Goal: Task Accomplishment & Management: Manage account settings

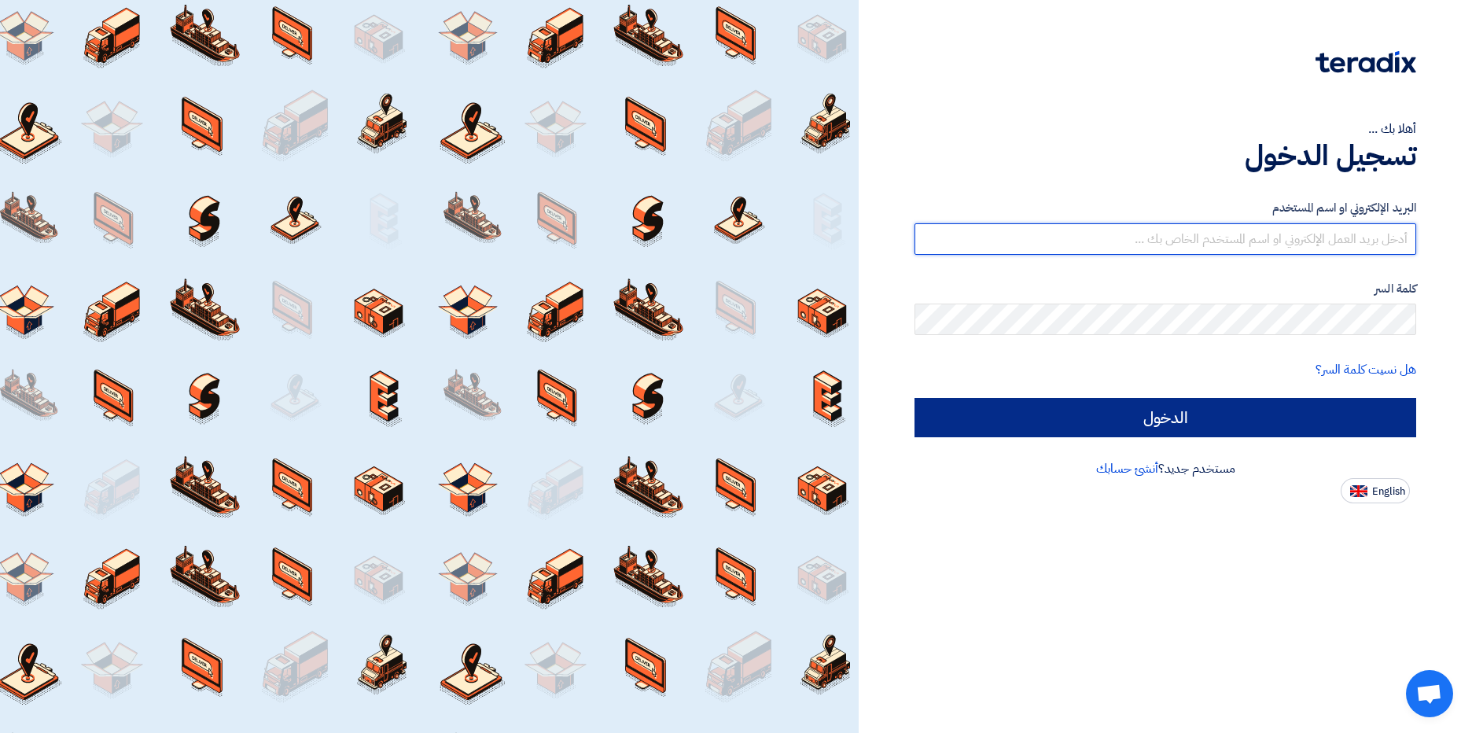
type input "[PERSON_NAME][EMAIL_ADDRESS][DOMAIN_NAME]"
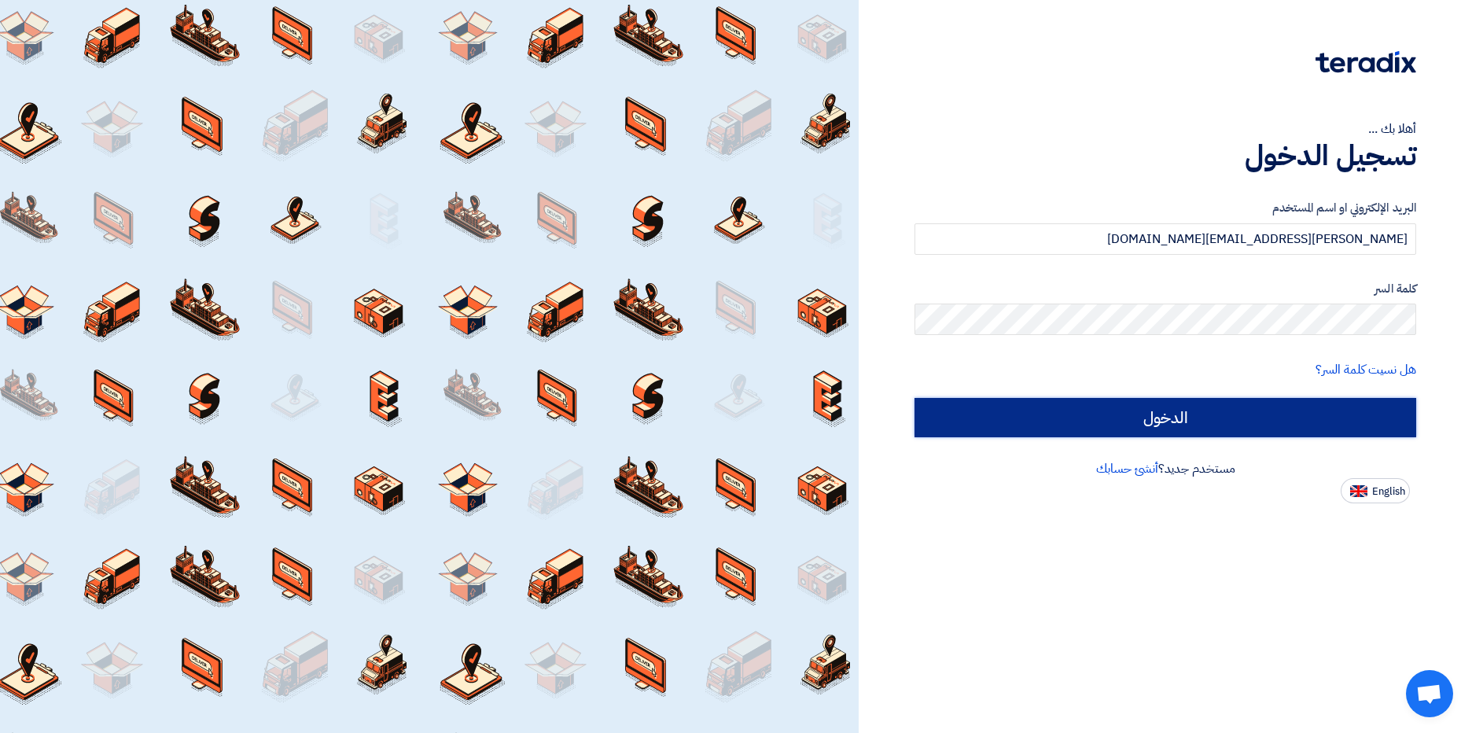
click at [1231, 416] on input "الدخول" at bounding box center [1166, 417] width 502 height 39
type input "Sign in"
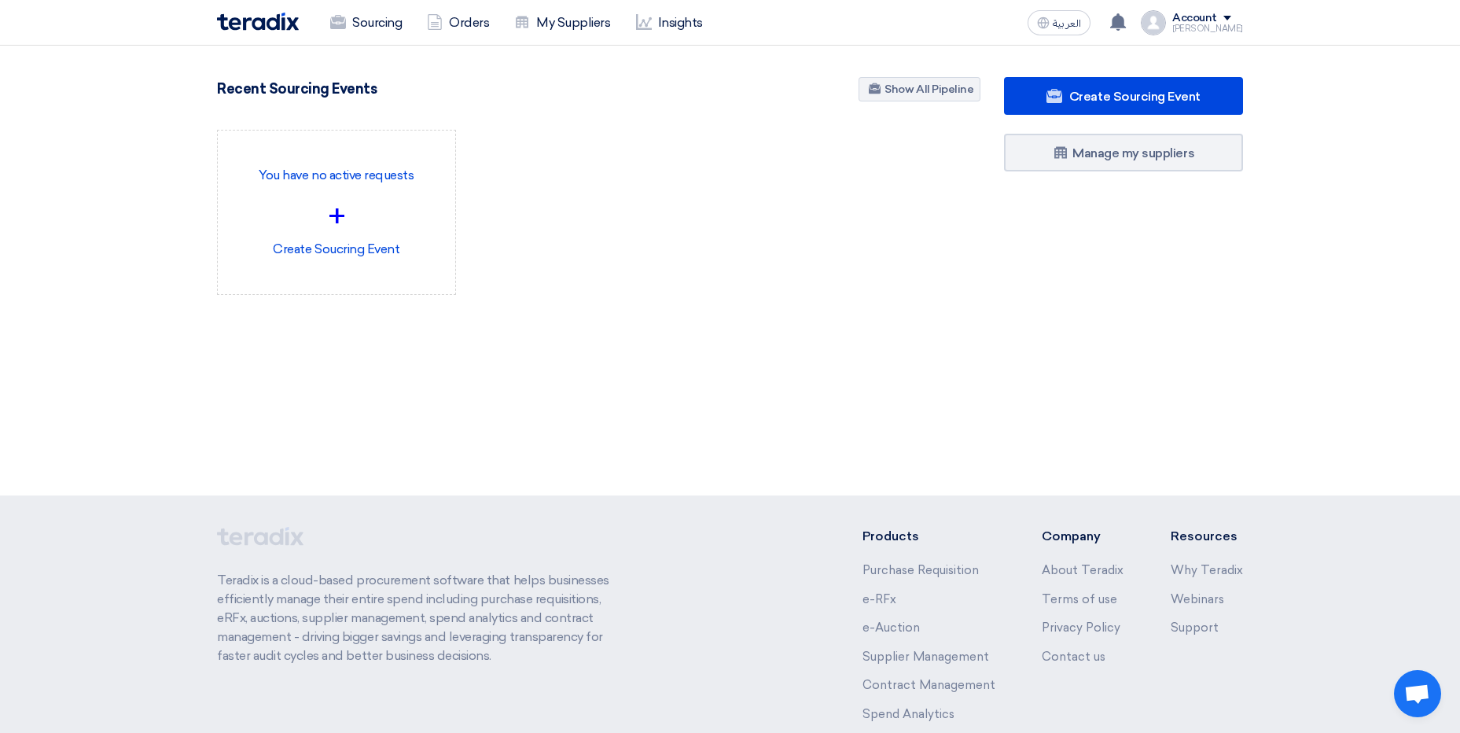
click at [1214, 22] on div "Account" at bounding box center [1195, 18] width 45 height 13
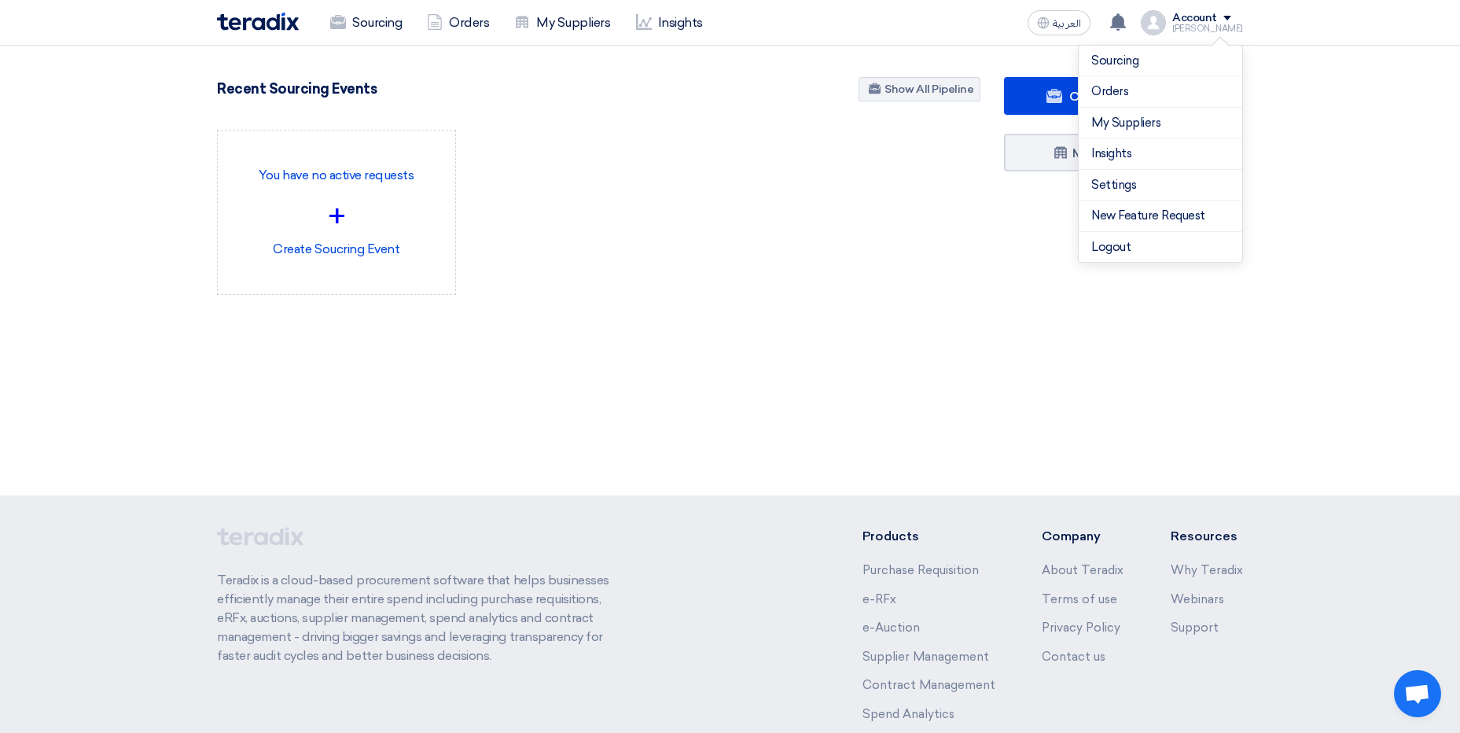
click at [1309, 64] on section "98 RFx remaining 1 Auctions remaining Create Sourcing Event How it Works?" at bounding box center [730, 224] width 1460 height 356
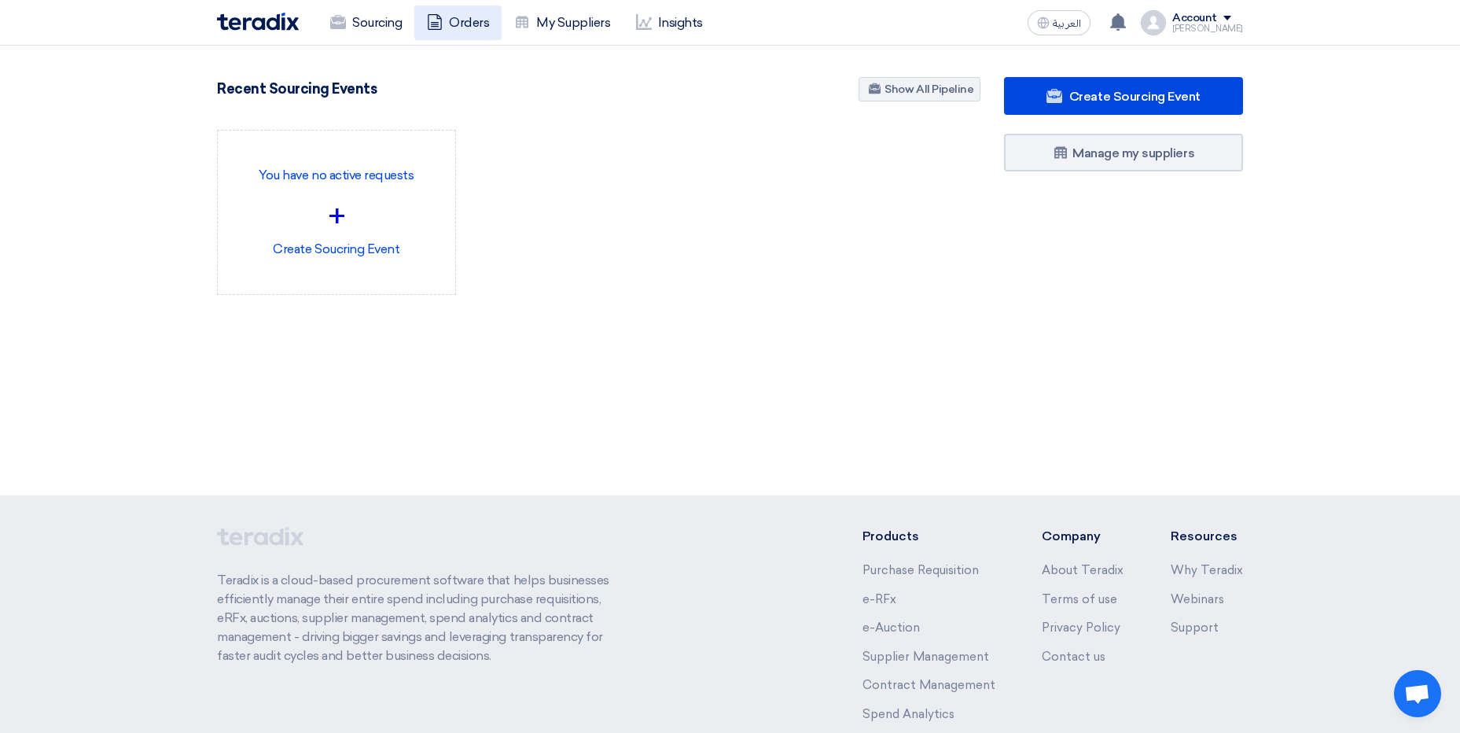
click at [452, 24] on link "Orders" at bounding box center [457, 23] width 87 height 35
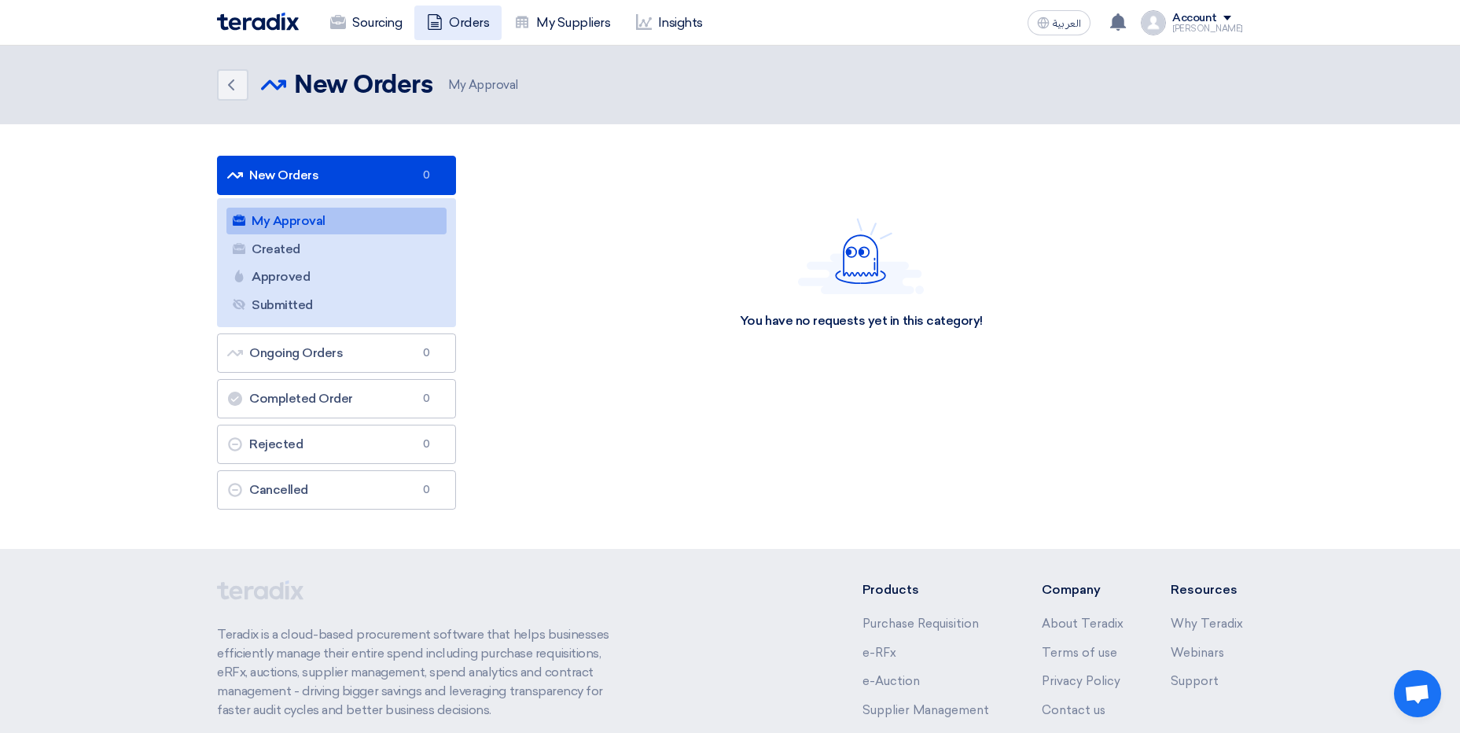
click at [451, 23] on link "Orders" at bounding box center [457, 23] width 87 height 35
click at [443, 28] on icon at bounding box center [435, 22] width 16 height 16
click at [558, 23] on link "My Suppliers" at bounding box center [562, 23] width 121 height 35
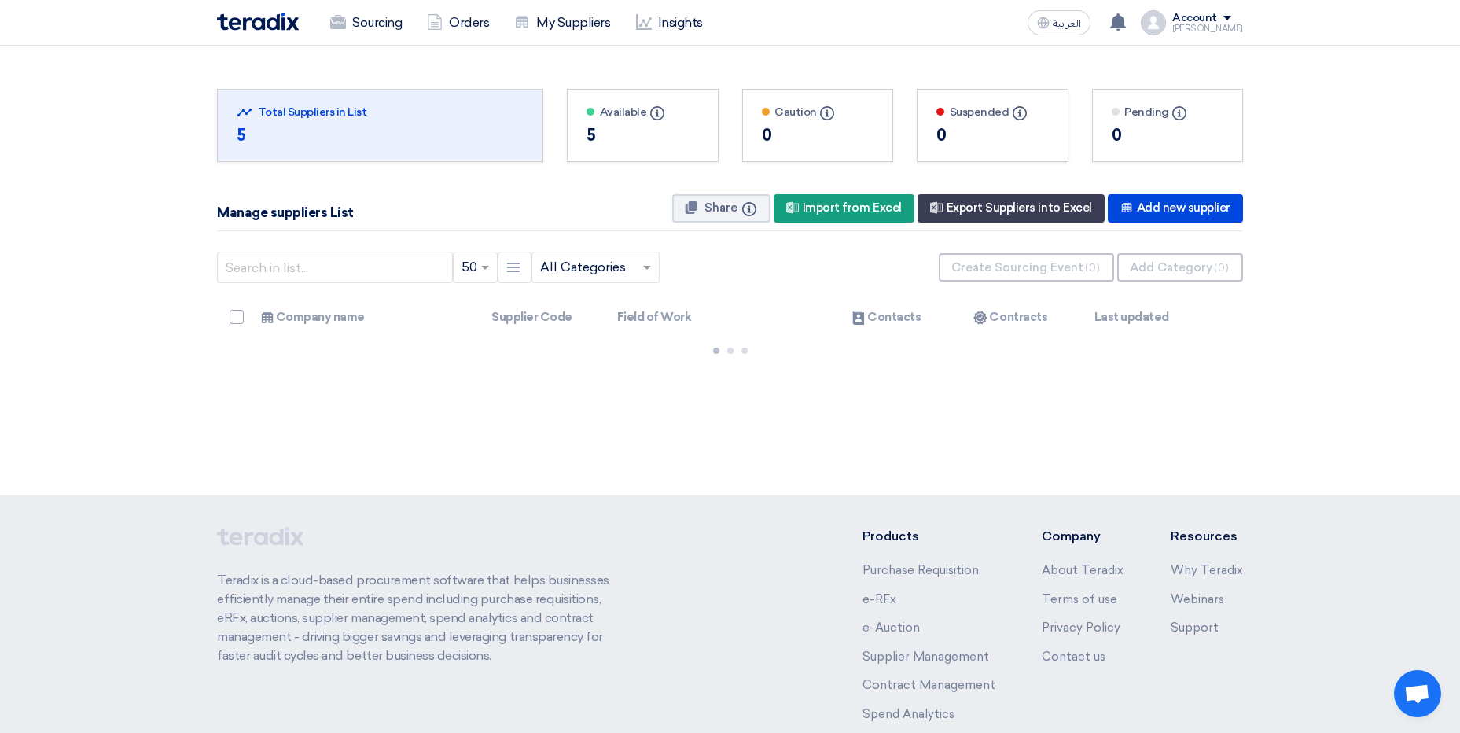
click at [634, 112] on div "Available Info" at bounding box center [643, 112] width 112 height 17
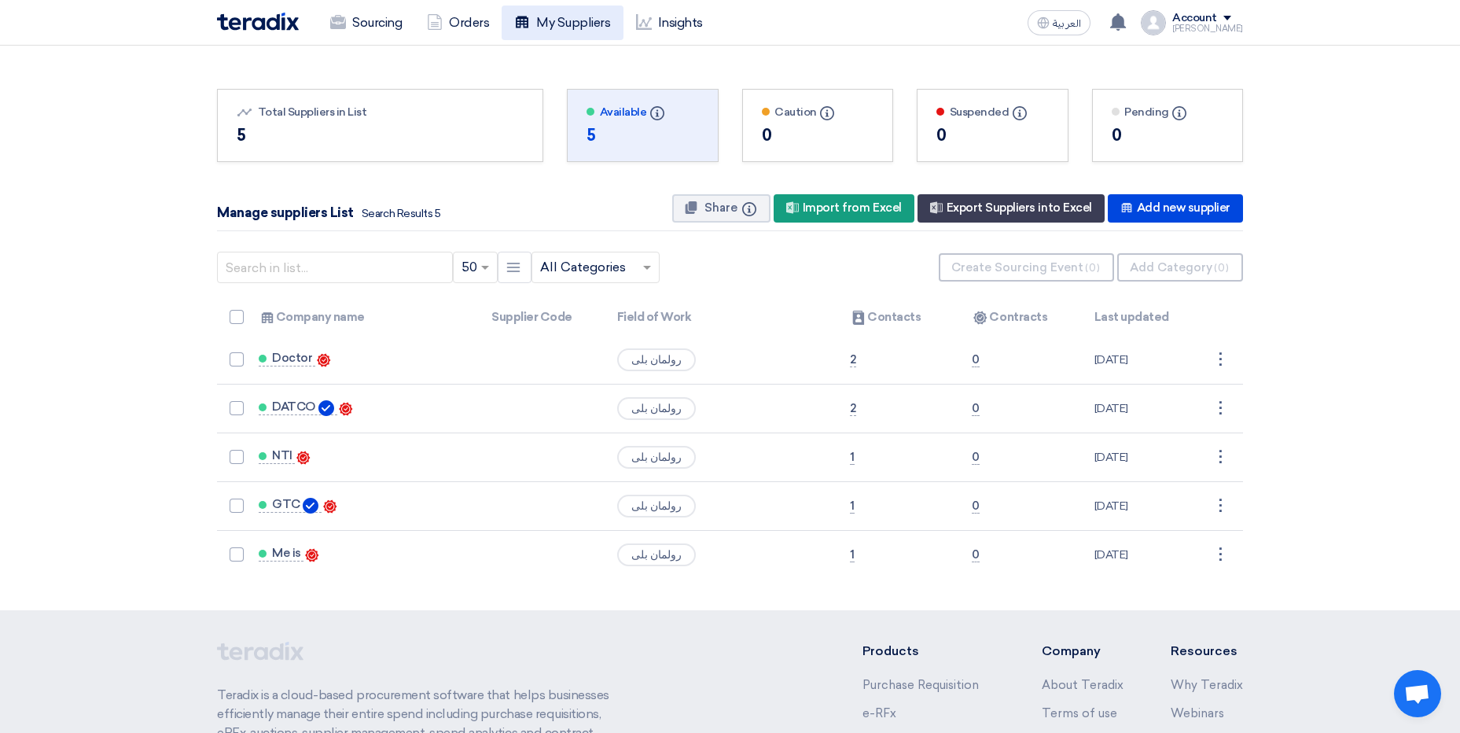
click at [572, 13] on link "My Suppliers" at bounding box center [562, 23] width 121 height 35
click at [270, 140] on div "5" at bounding box center [380, 135] width 287 height 24
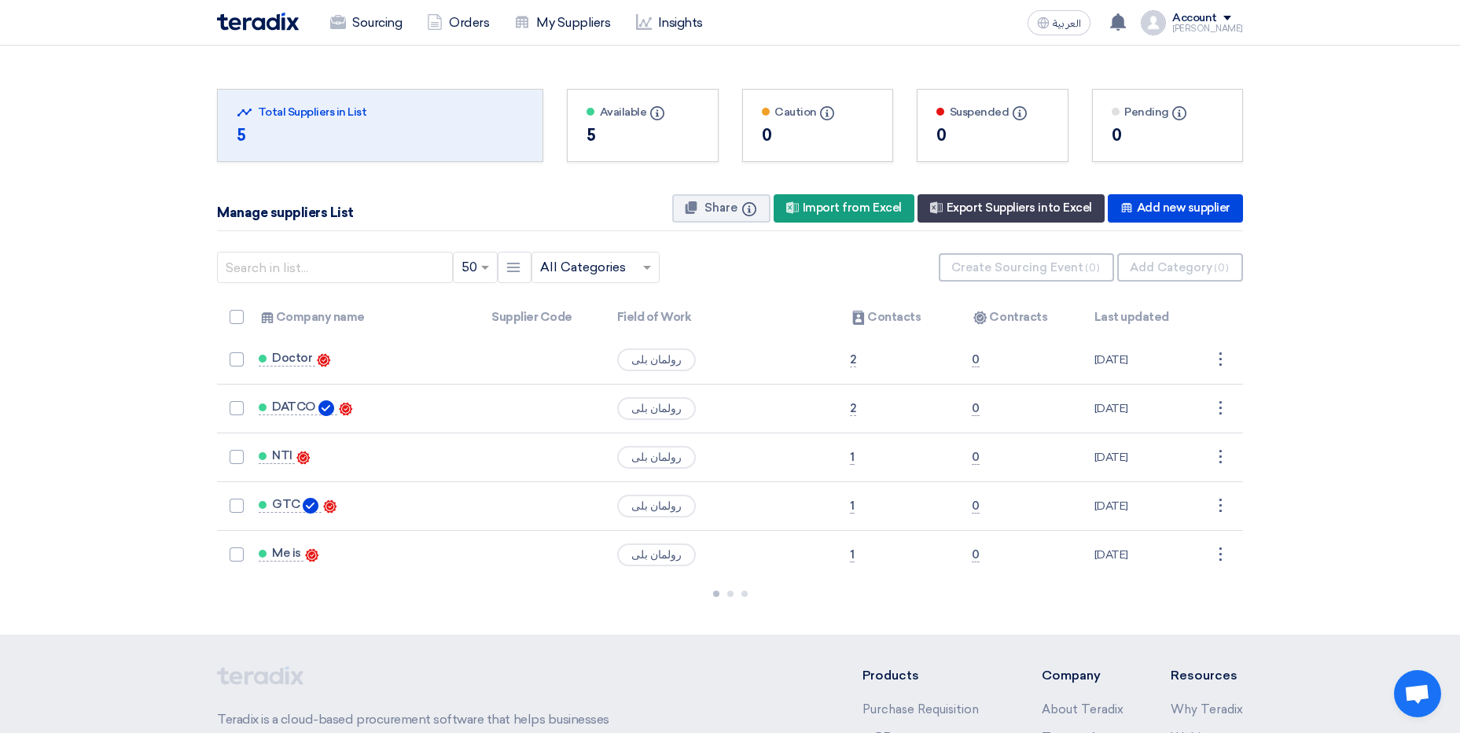
click at [375, 140] on div "5" at bounding box center [380, 135] width 287 height 24
